Goal: Information Seeking & Learning: Learn about a topic

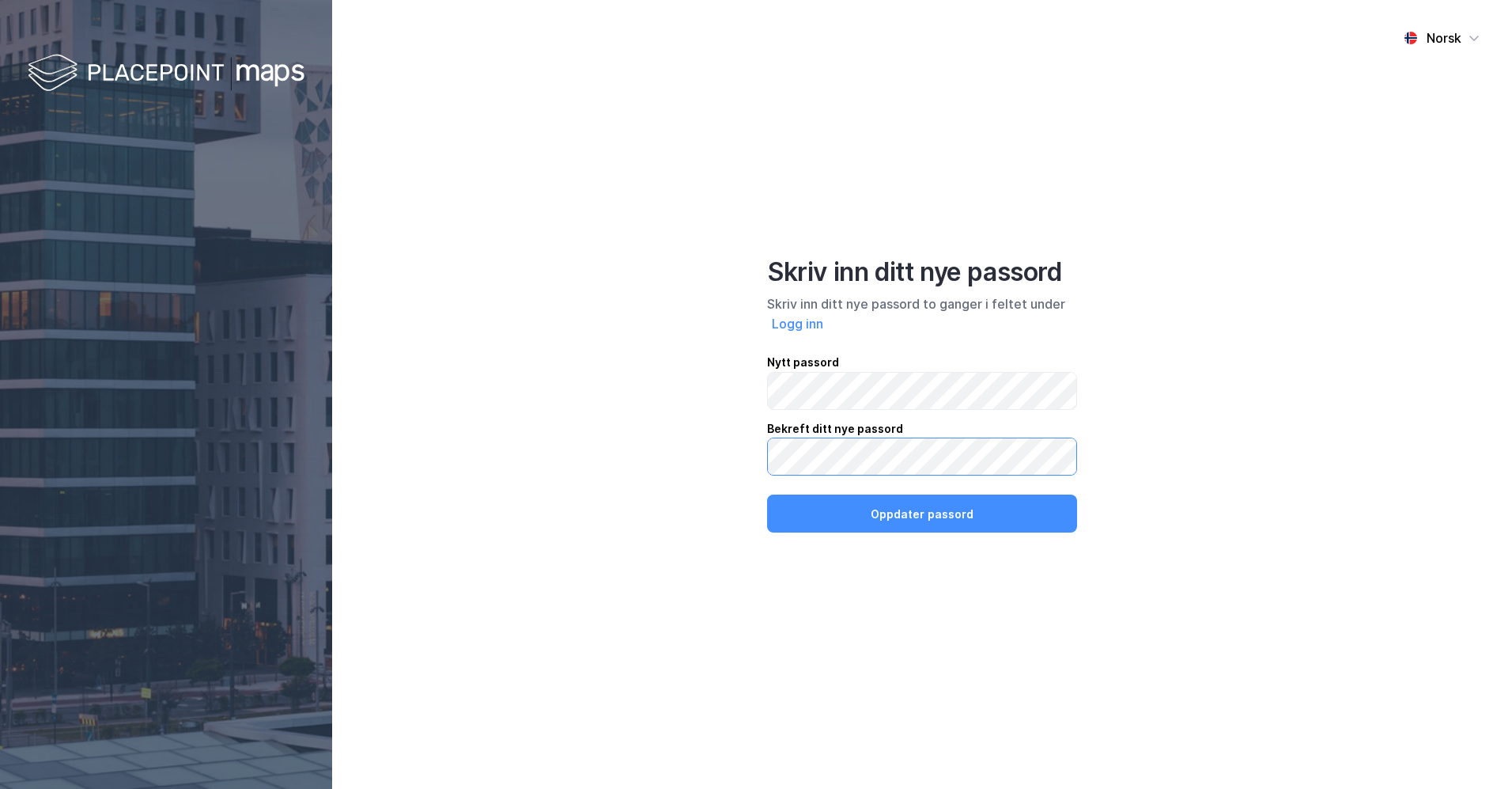
click button "Oppdater passord" at bounding box center [922, 513] width 310 height 38
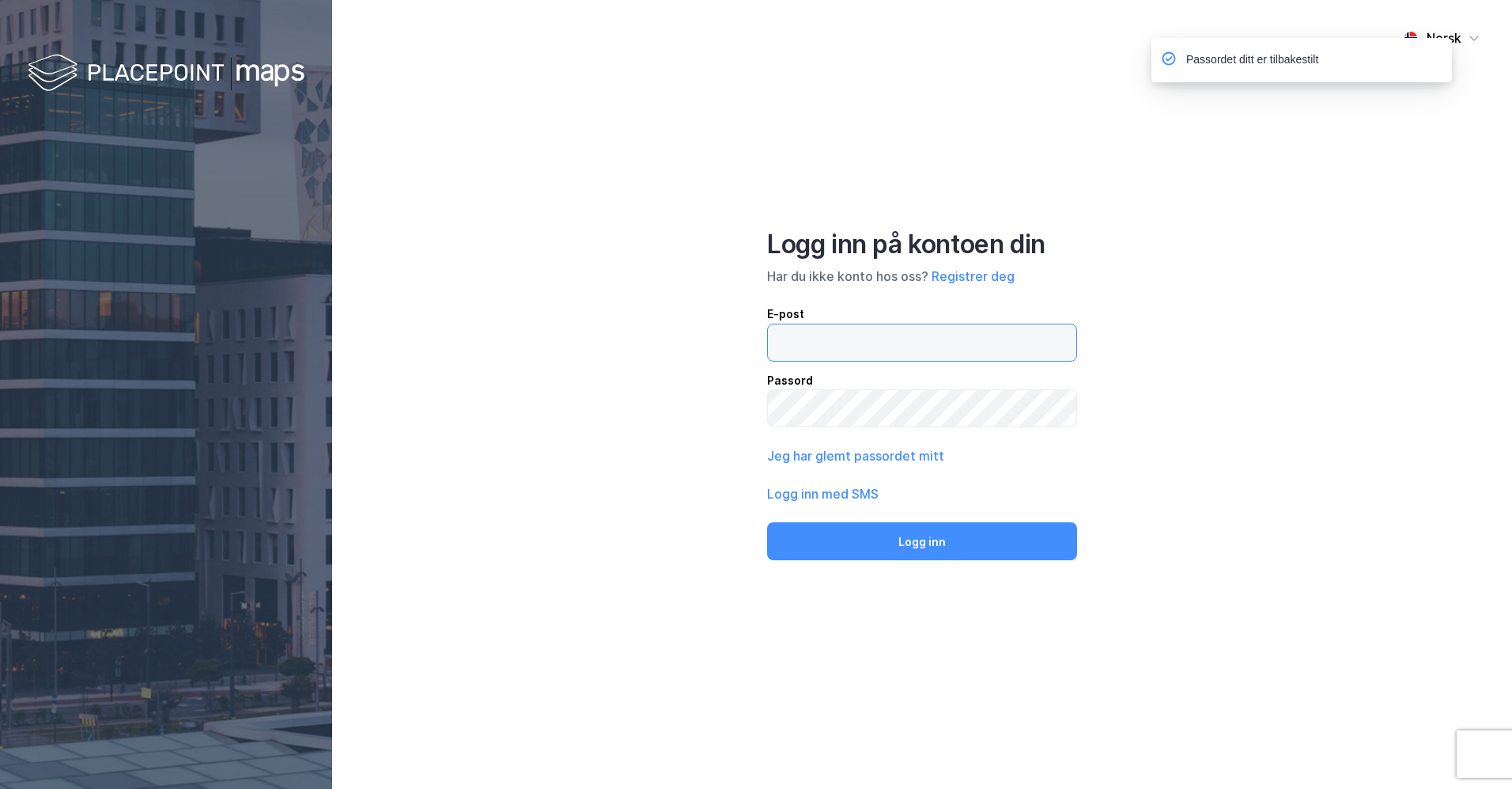
click at [926, 337] on input "email" at bounding box center [922, 343] width 309 height 36
click at [916, 347] on input "email" at bounding box center [922, 343] width 309 height 36
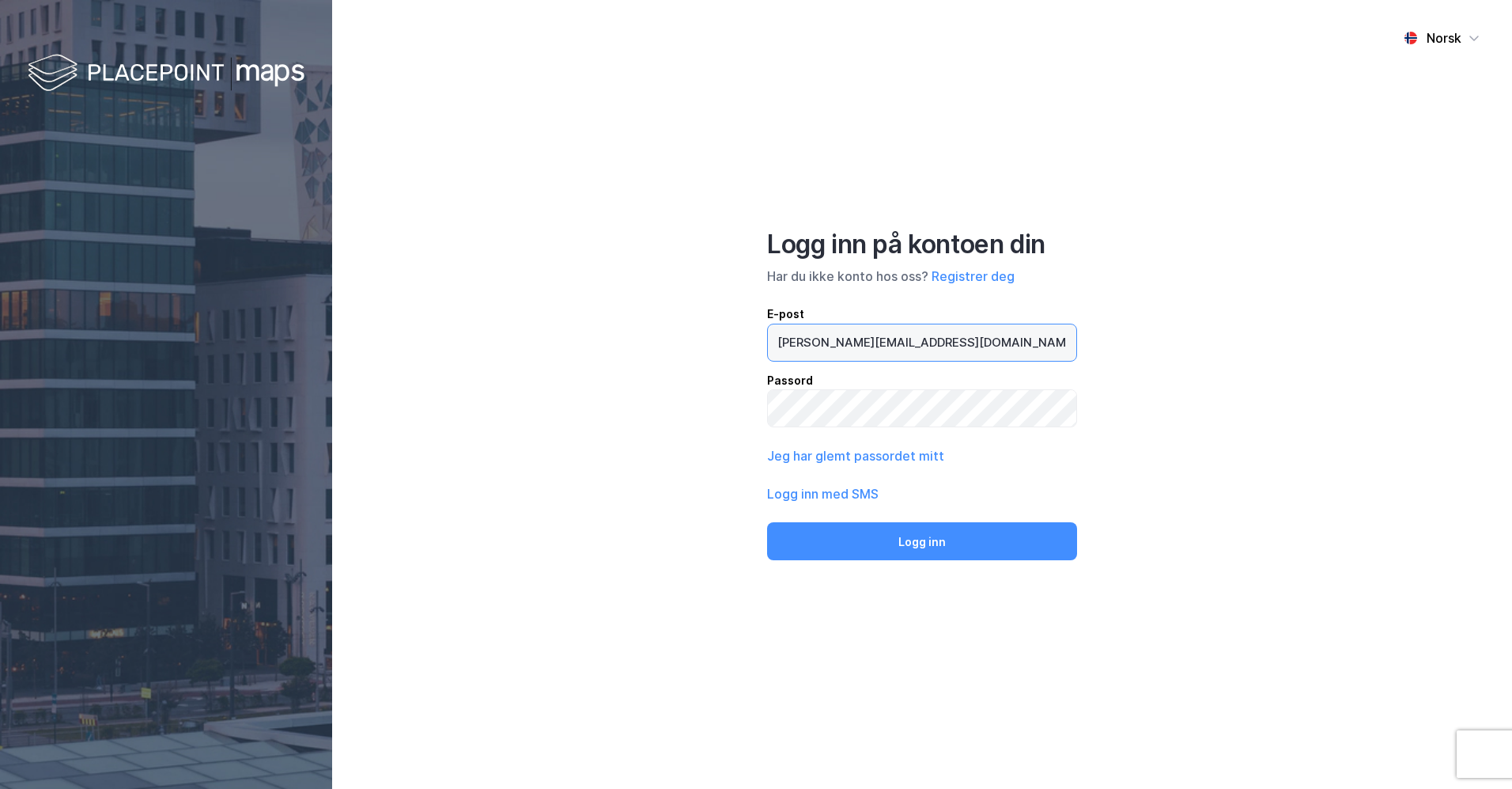
type input "[PERSON_NAME][EMAIL_ADDRESS][DOMAIN_NAME]"
click at [767, 522] on button "Logg inn" at bounding box center [922, 541] width 310 height 38
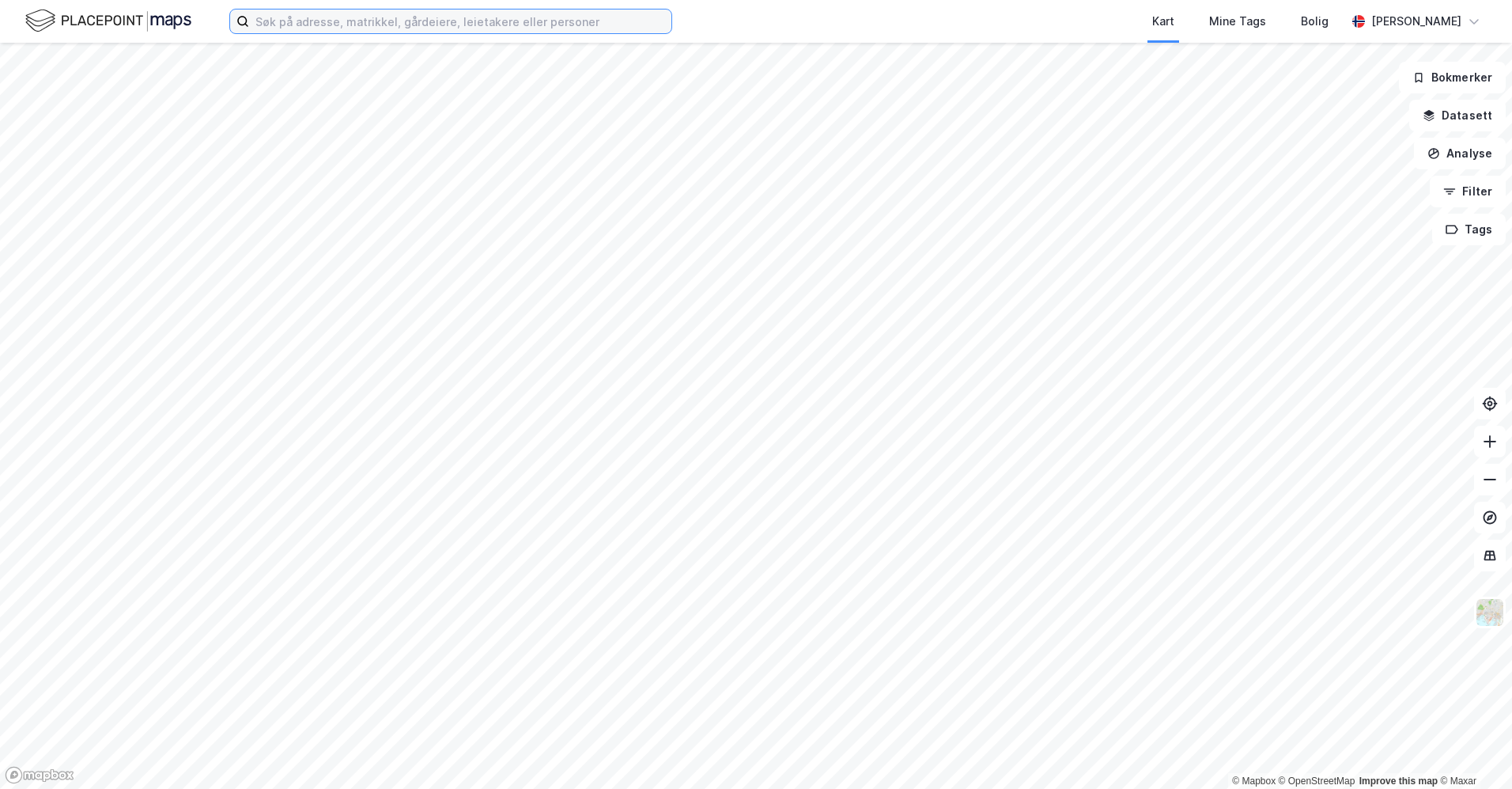
click at [424, 24] on input at bounding box center [460, 21] width 422 height 24
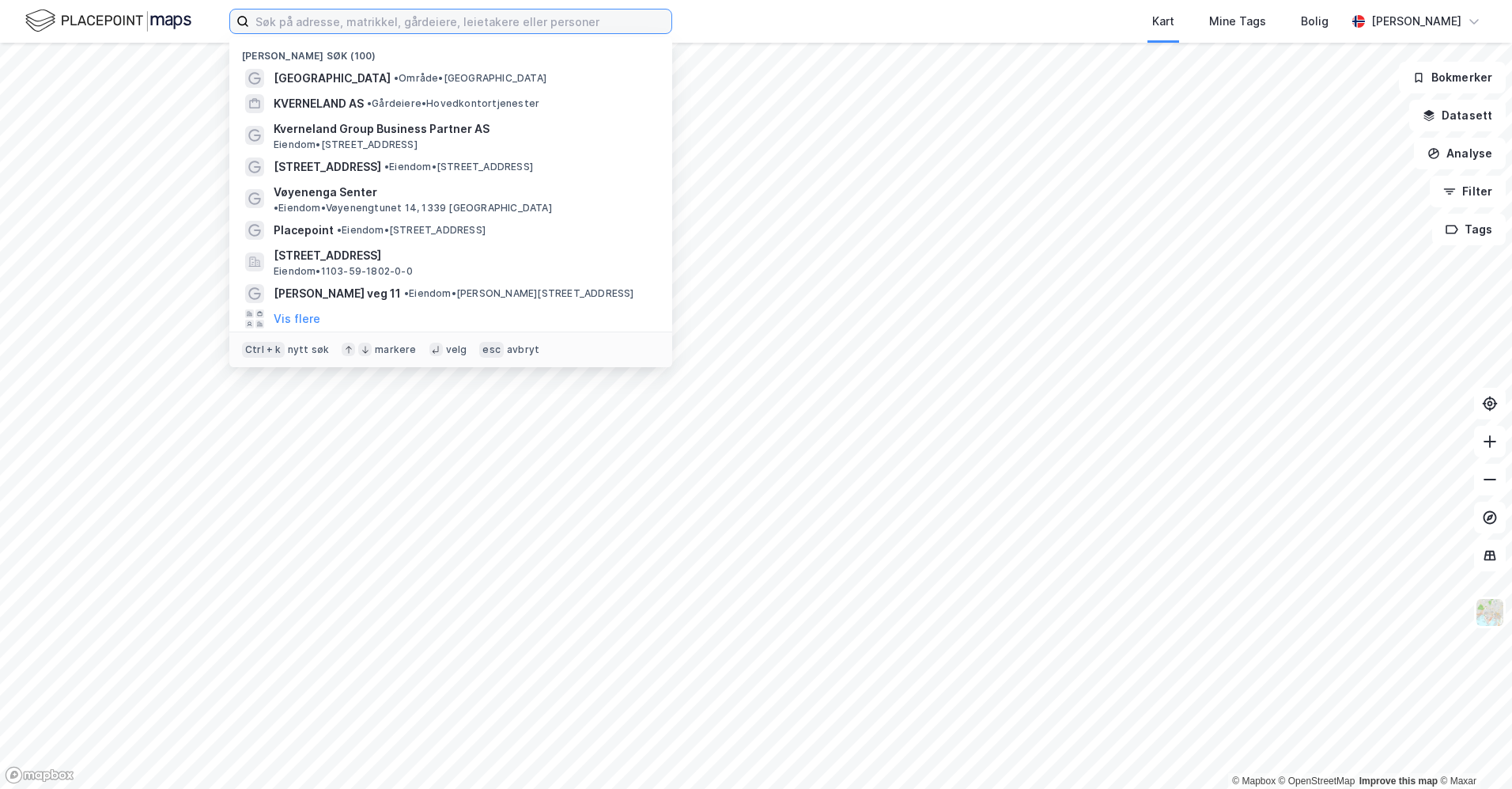
paste input "Vøyenenga Utvikling AS"
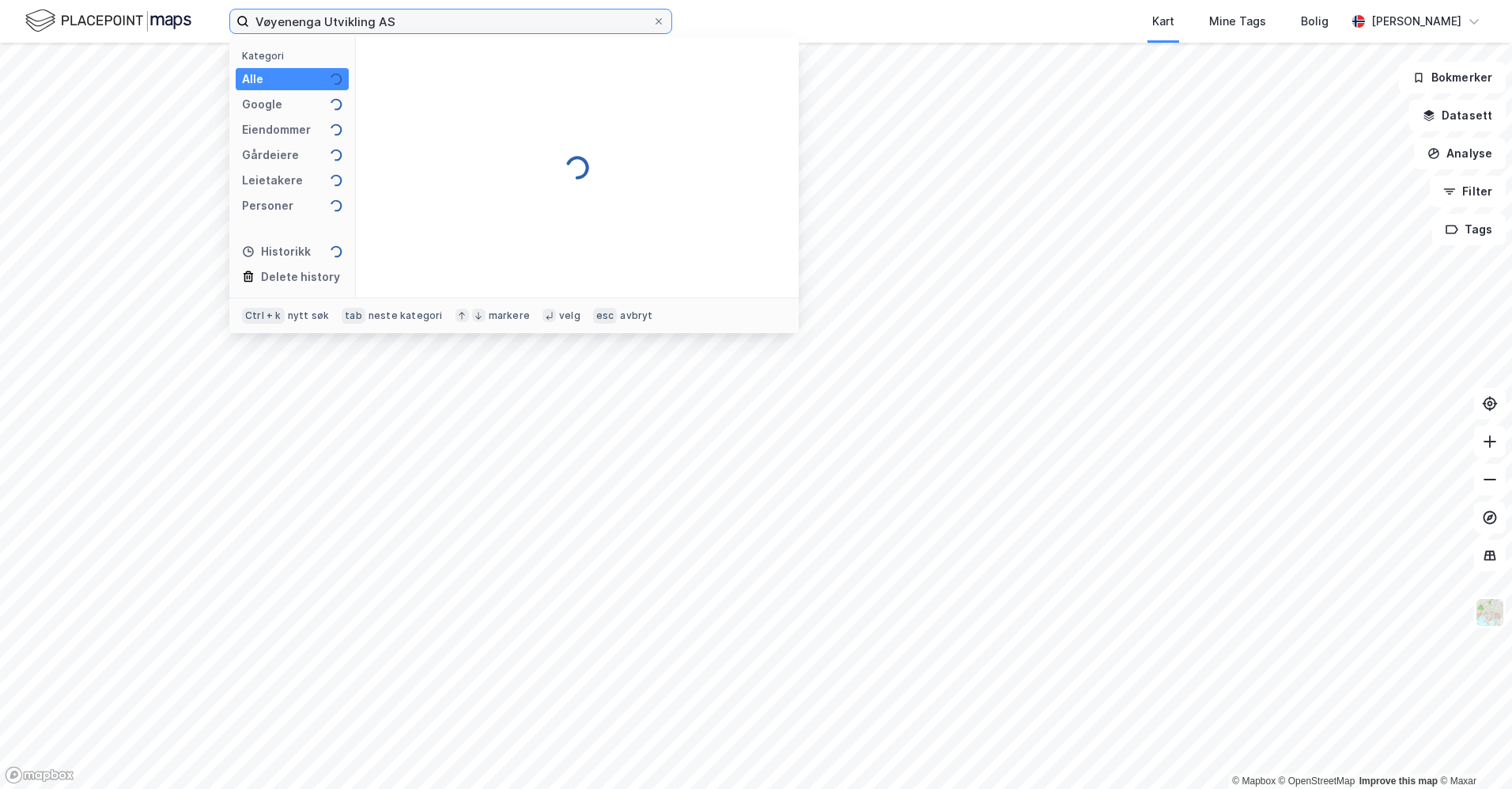
type input "Vøyenenga Utvikling AS"
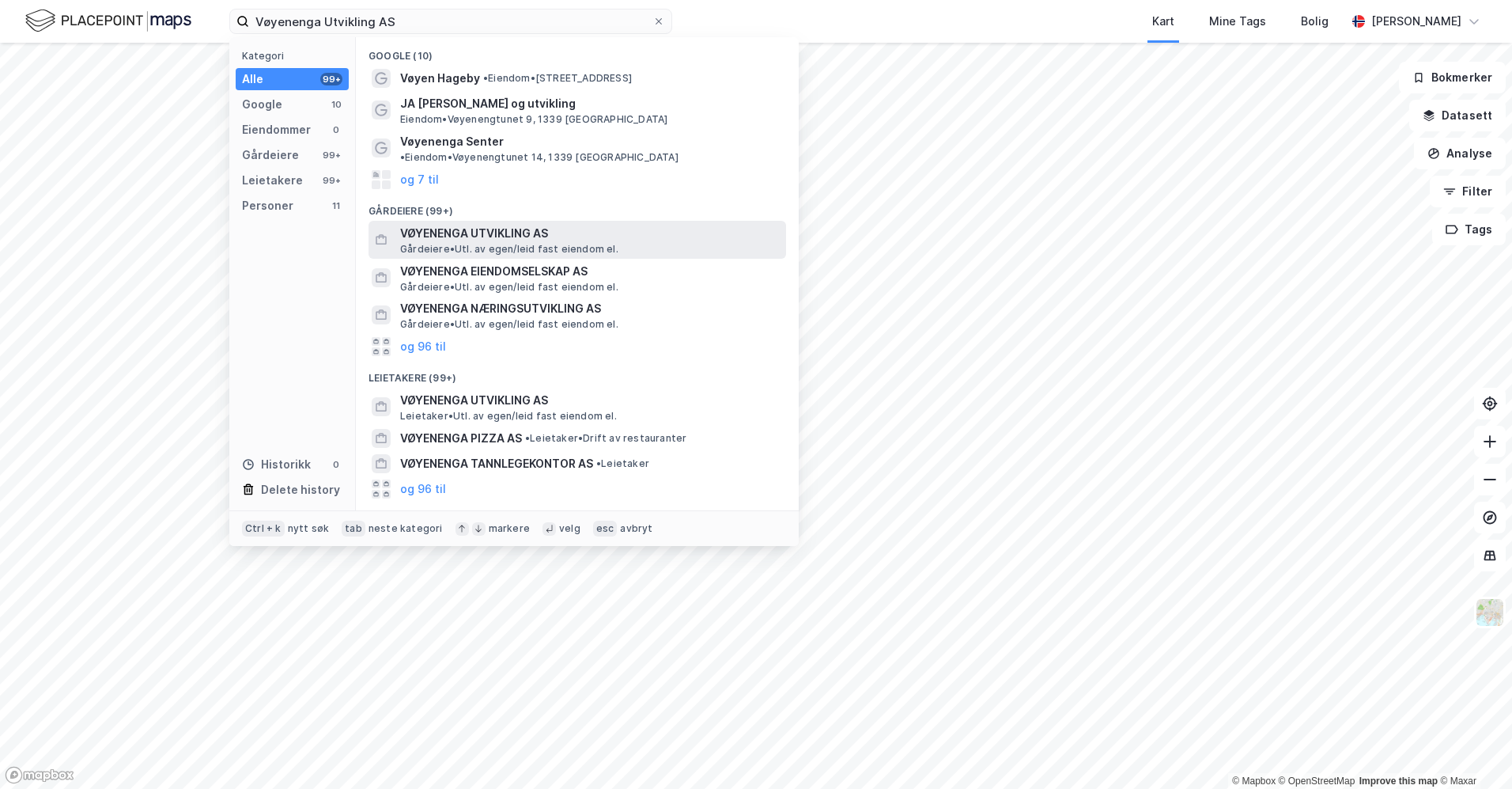
click at [519, 225] on span "VØYENENGA UTVIKLING AS" at bounding box center [590, 233] width 379 height 19
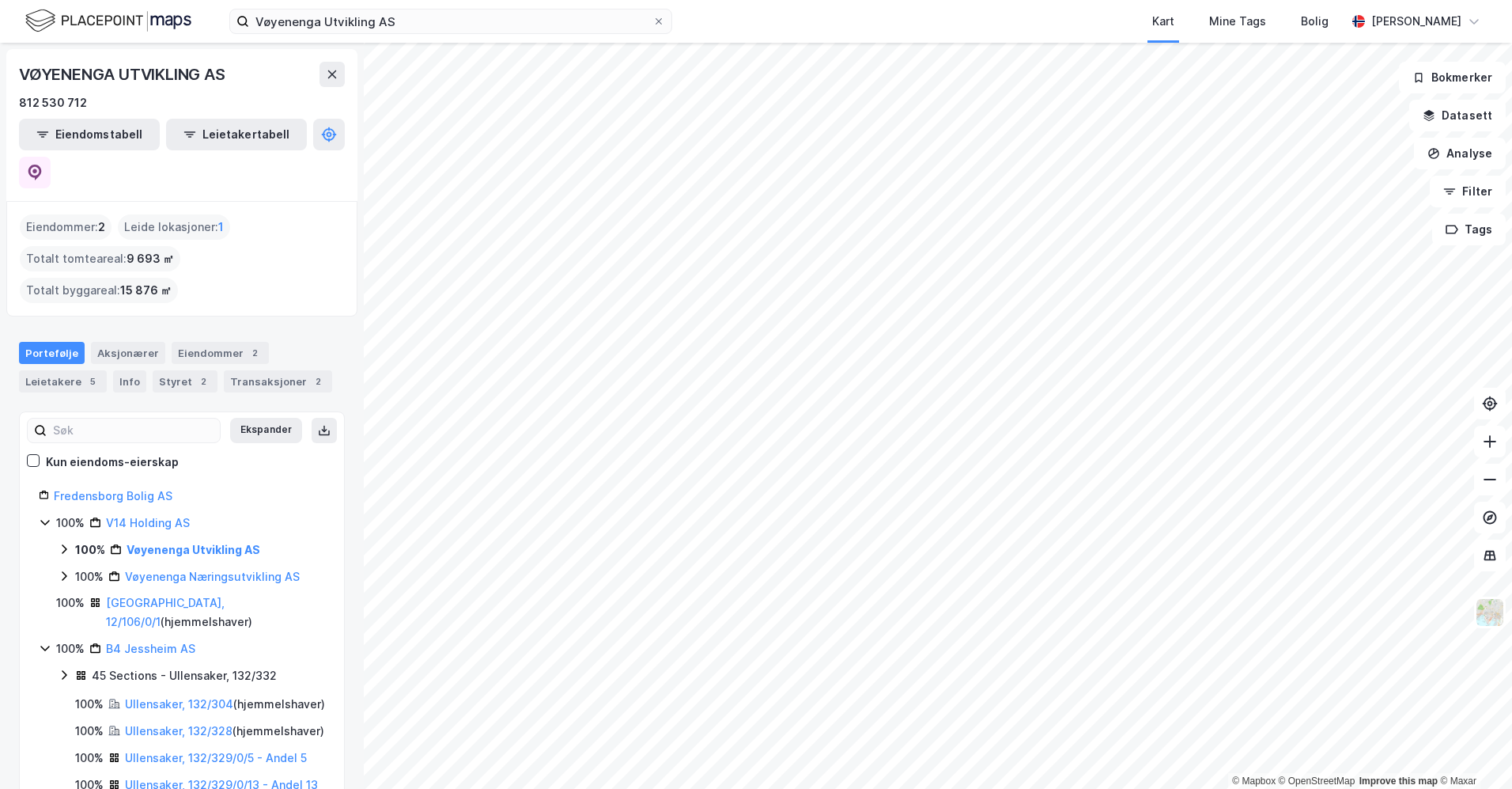
click at [62, 543] on icon at bounding box center [64, 549] width 12 height 12
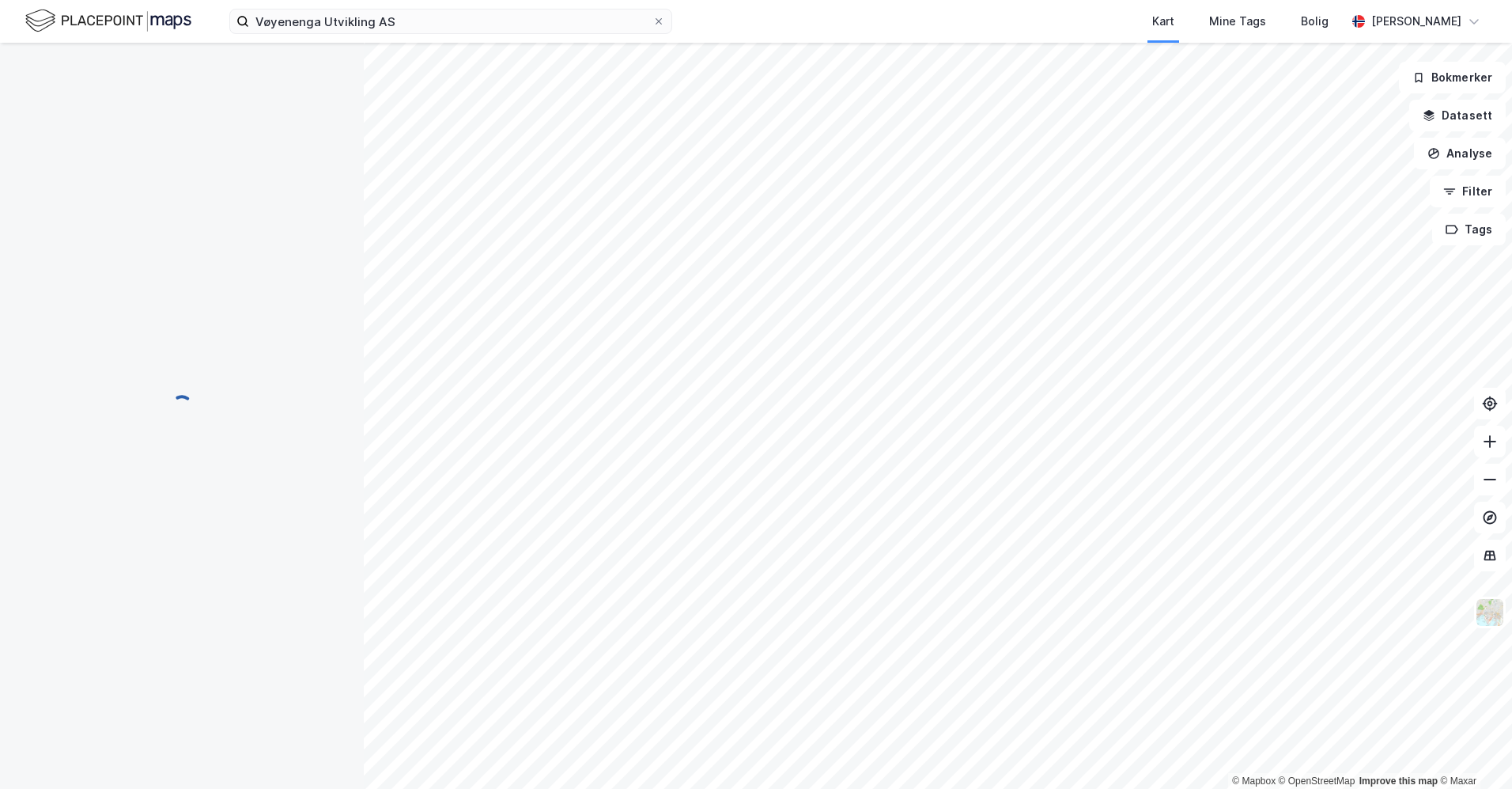
scroll to position [20, 0]
